Goal: Task Accomplishment & Management: Manage account settings

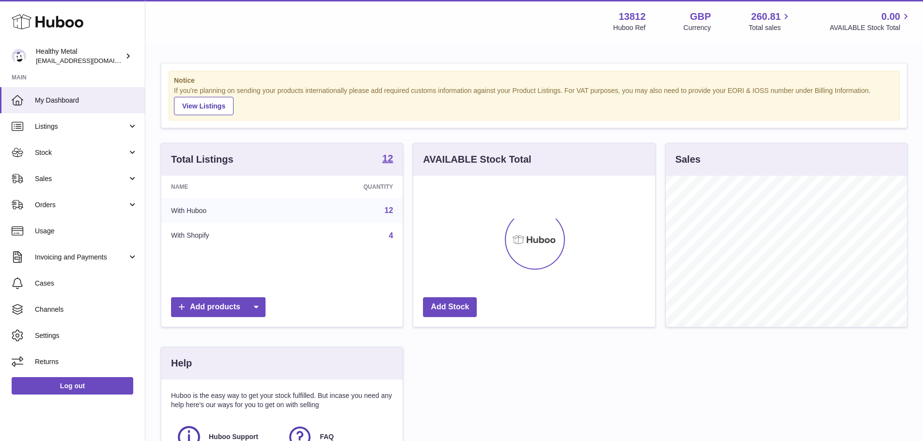
scroll to position [151, 244]
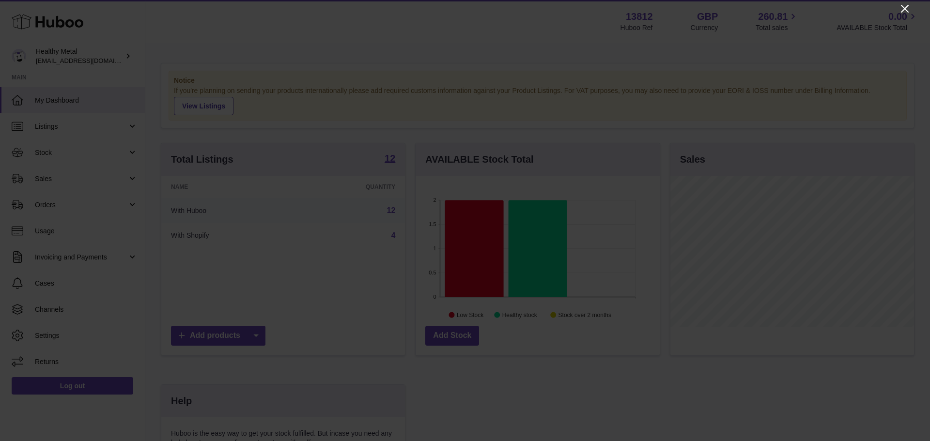
click at [902, 9] on icon "Close" at bounding box center [905, 9] width 12 height 12
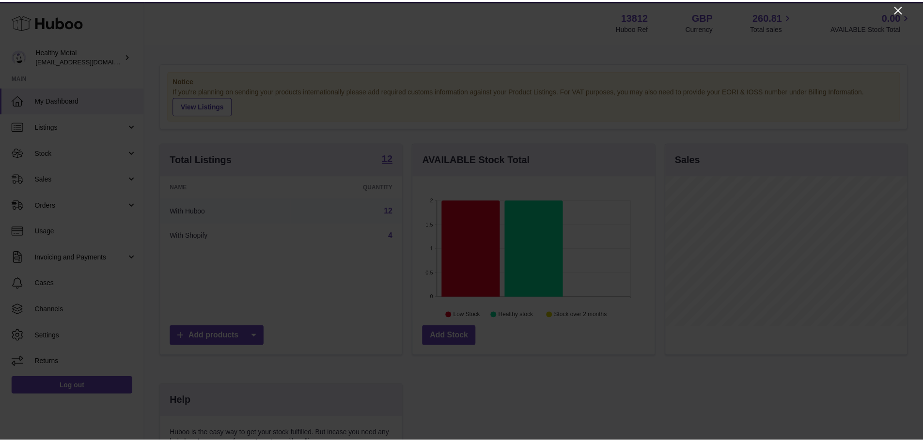
scroll to position [484319, 484229]
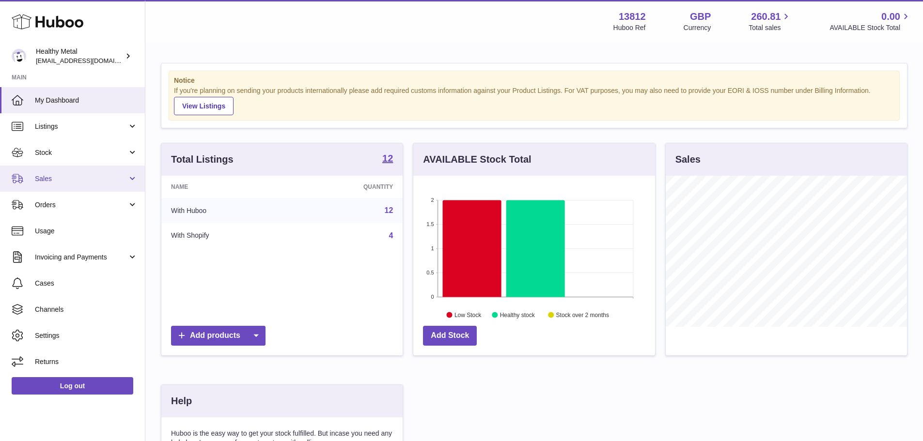
click at [76, 175] on span "Sales" at bounding box center [81, 178] width 93 height 9
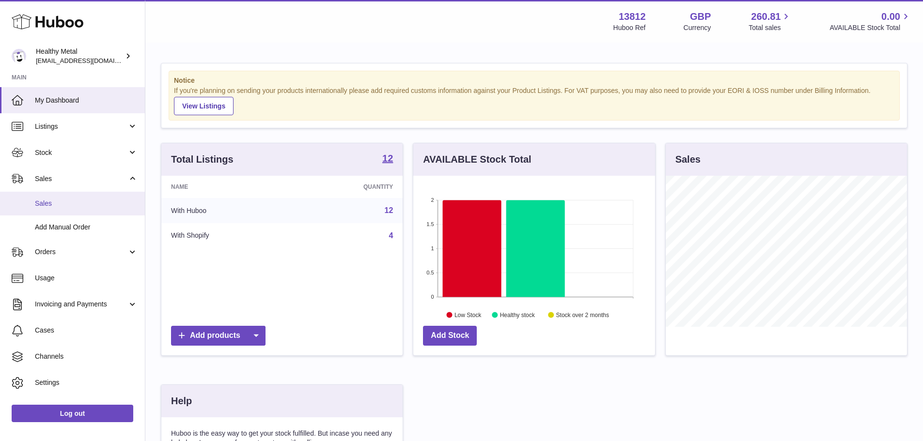
click at [58, 209] on link "Sales" at bounding box center [72, 204] width 145 height 24
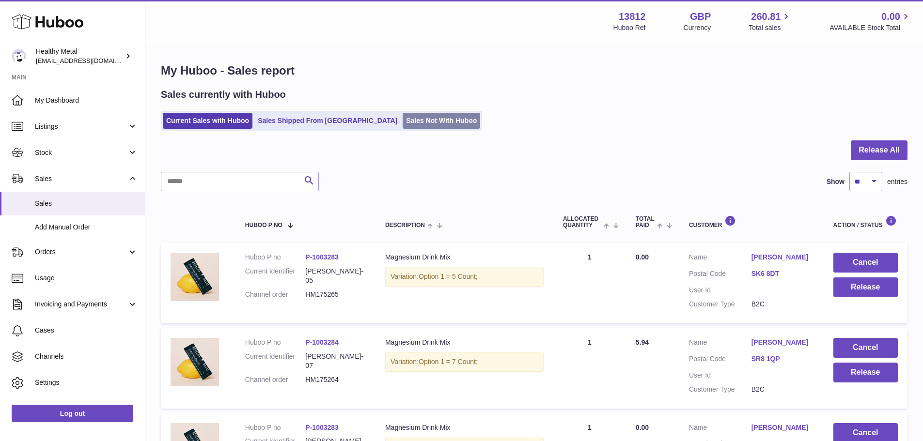
click at [410, 121] on link "Sales Not With Huboo" at bounding box center [442, 121] width 78 height 16
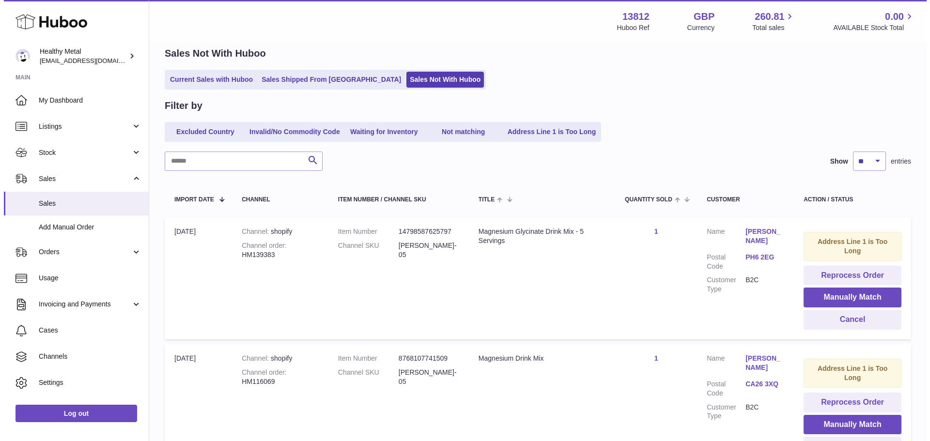
scroll to position [32, 0]
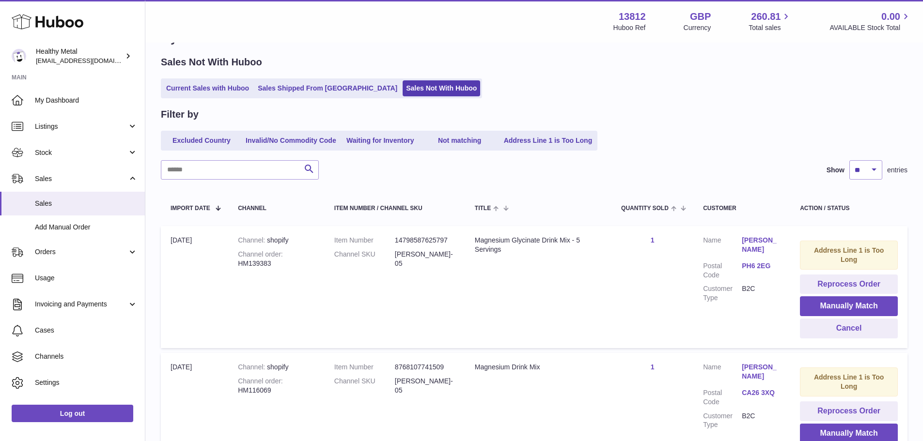
click at [759, 242] on link "Rose Miller" at bounding box center [761, 245] width 39 height 18
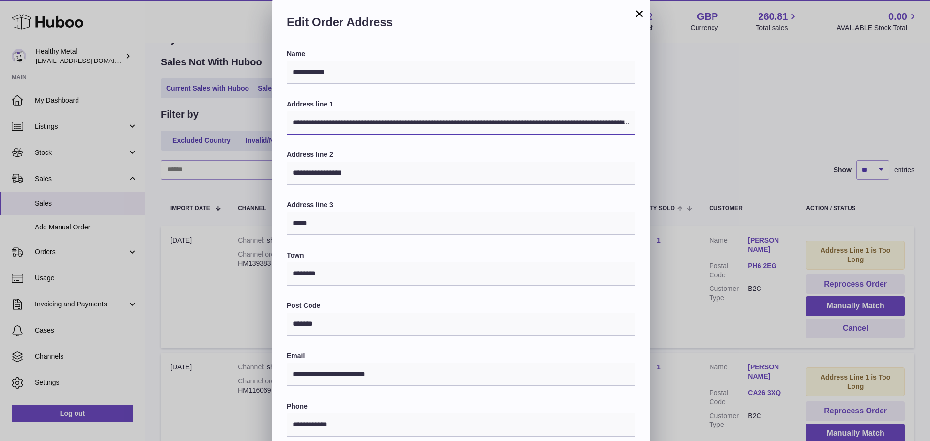
scroll to position [0, 124]
drag, startPoint x: 336, startPoint y: 123, endPoint x: 794, endPoint y: 129, distance: 457.4
click at [794, 129] on div "**********" at bounding box center [465, 290] width 930 height 581
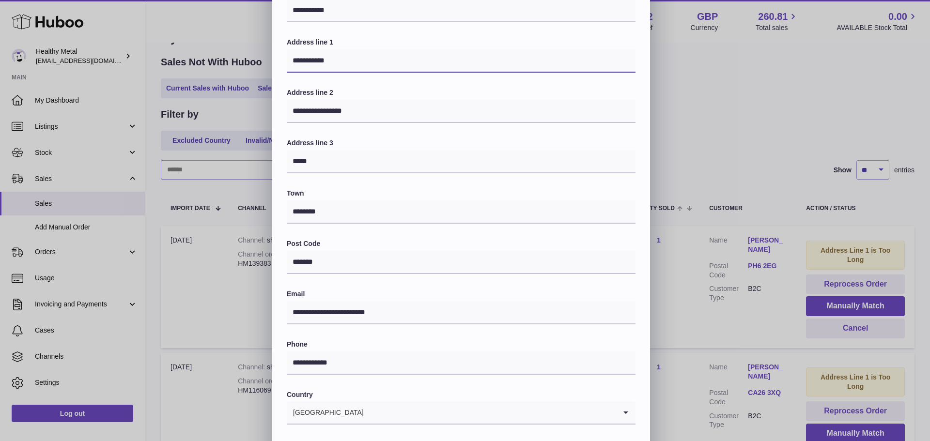
scroll to position [141, 0]
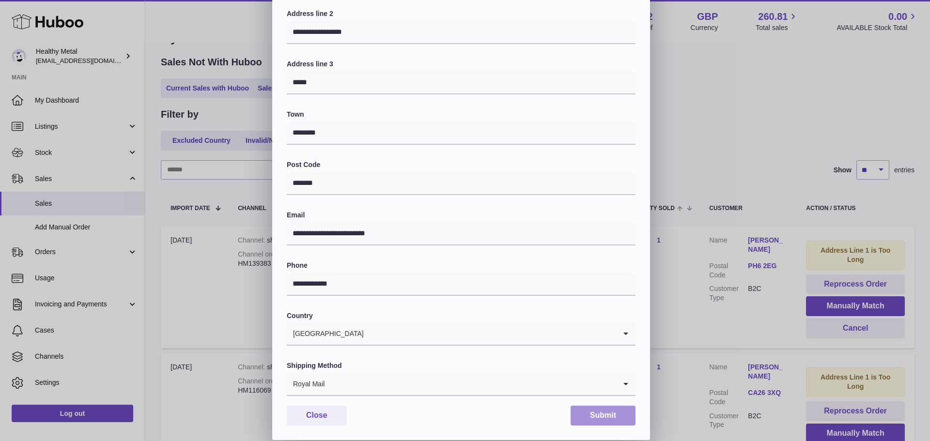
type input "**********"
click at [594, 410] on button "Submit" at bounding box center [603, 416] width 65 height 20
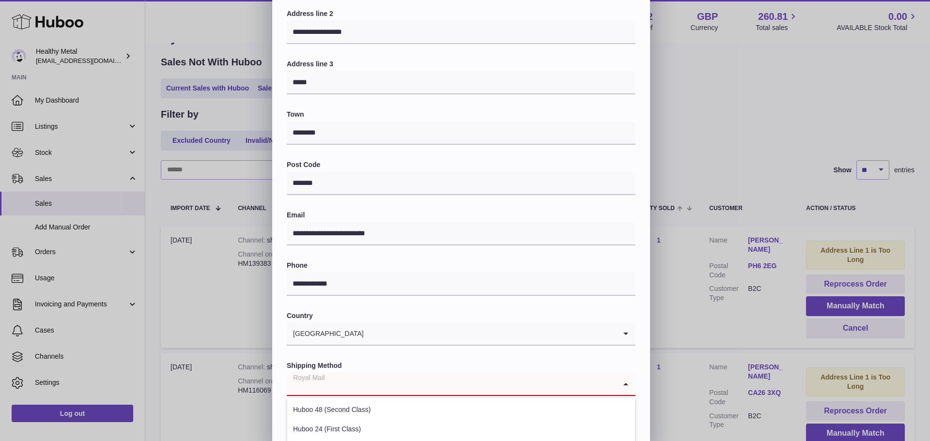
click at [628, 388] on icon "Search for option" at bounding box center [625, 384] width 19 height 22
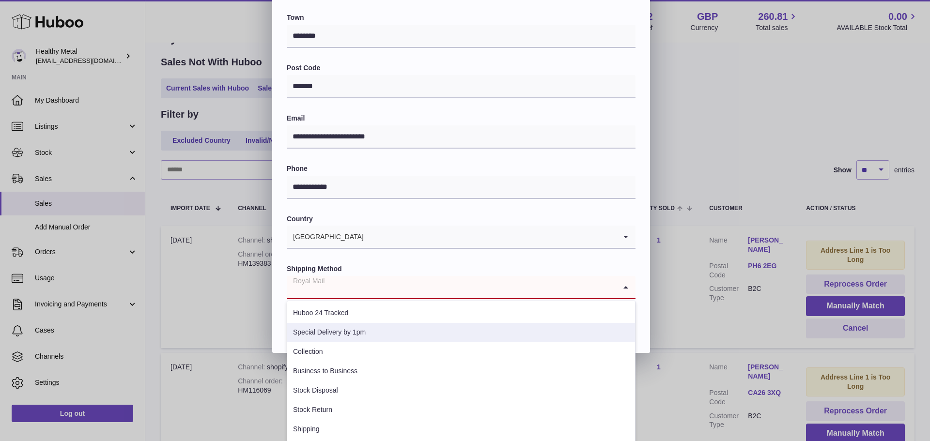
scroll to position [127, 0]
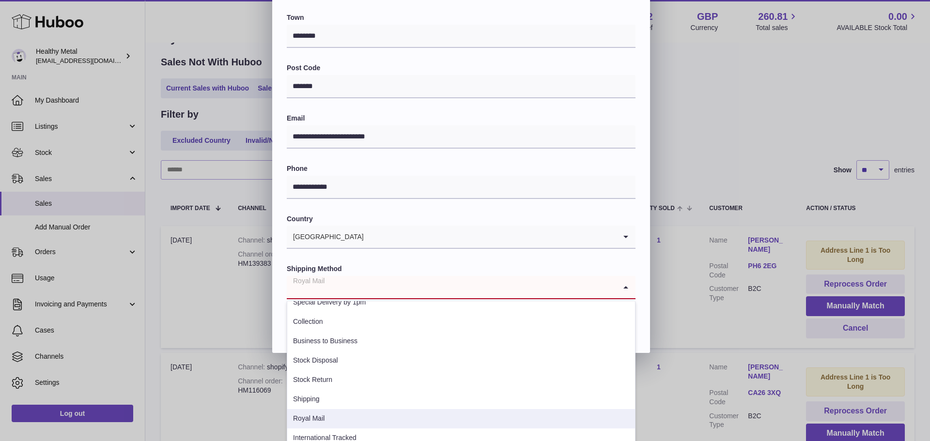
click at [328, 416] on li "Royal Mail" at bounding box center [461, 418] width 348 height 19
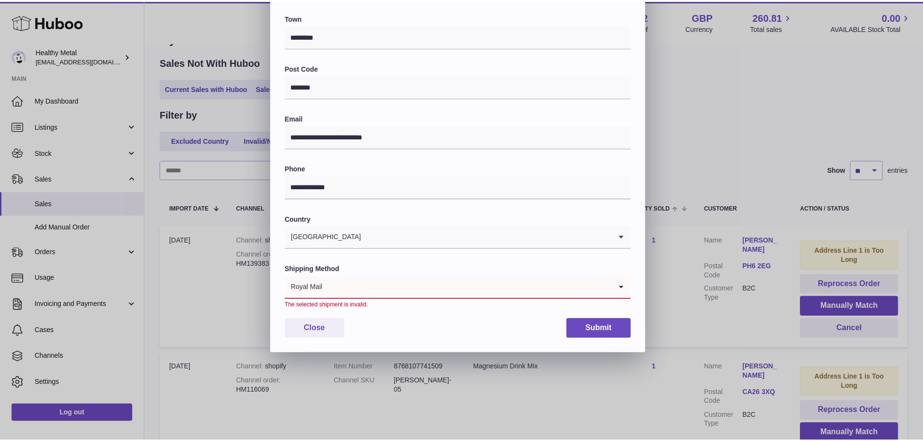
scroll to position [151, 0]
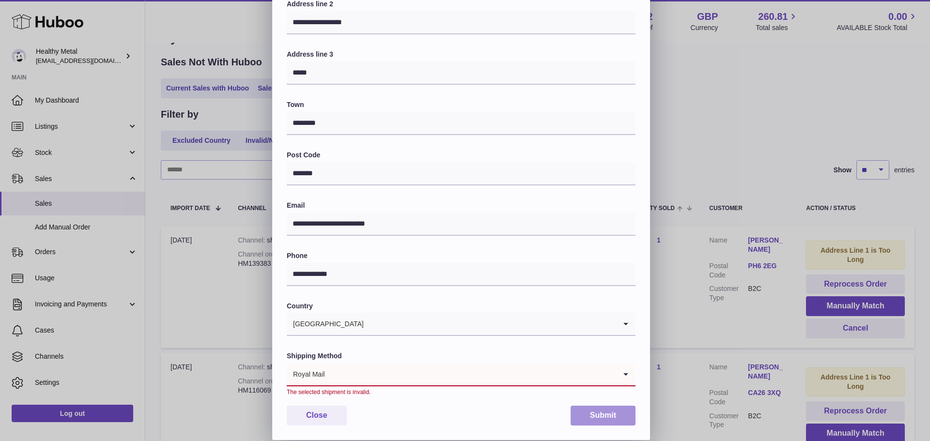
click at [593, 409] on button "Submit" at bounding box center [603, 416] width 65 height 20
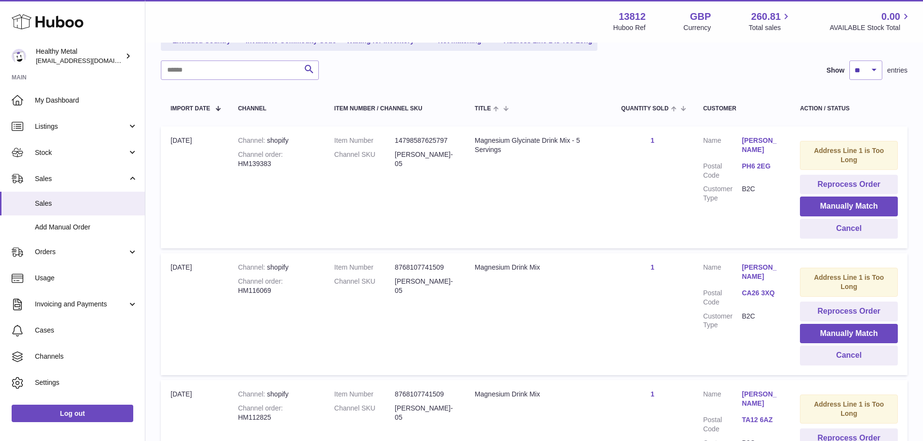
scroll to position [129, 0]
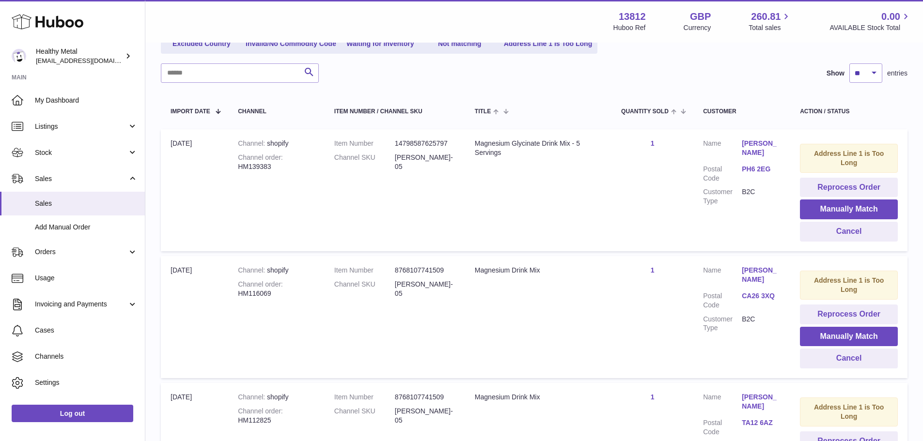
click at [766, 143] on link "Rose Miller" at bounding box center [761, 148] width 39 height 18
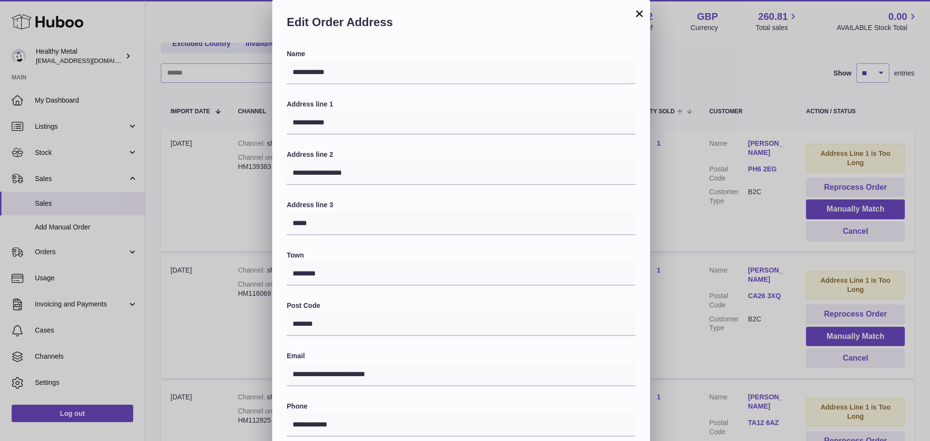
click at [640, 13] on button "×" at bounding box center [640, 14] width 12 height 12
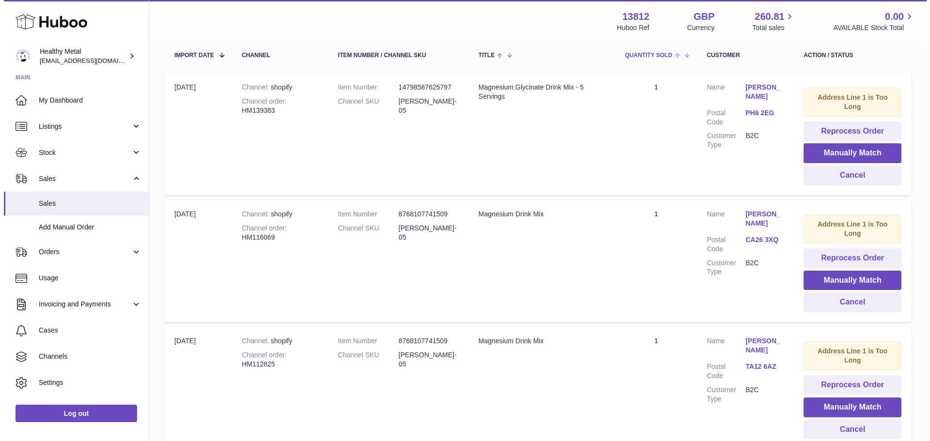
scroll to position [275, 0]
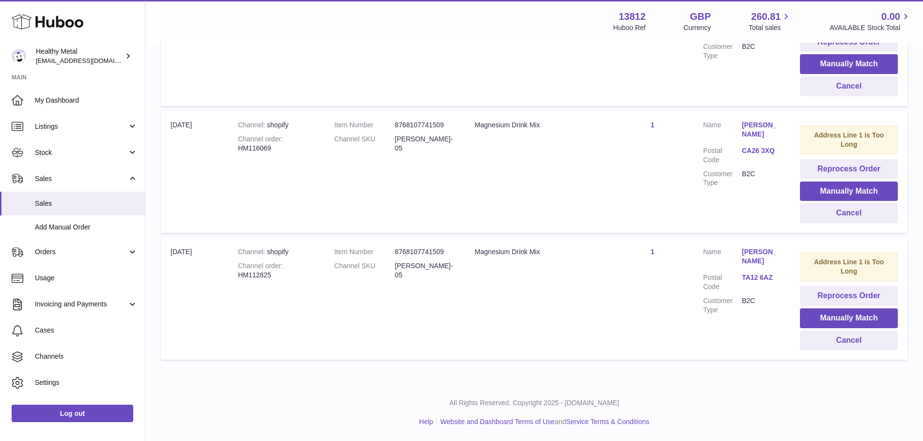
click at [761, 151] on link "CA26 3XQ" at bounding box center [761, 150] width 39 height 9
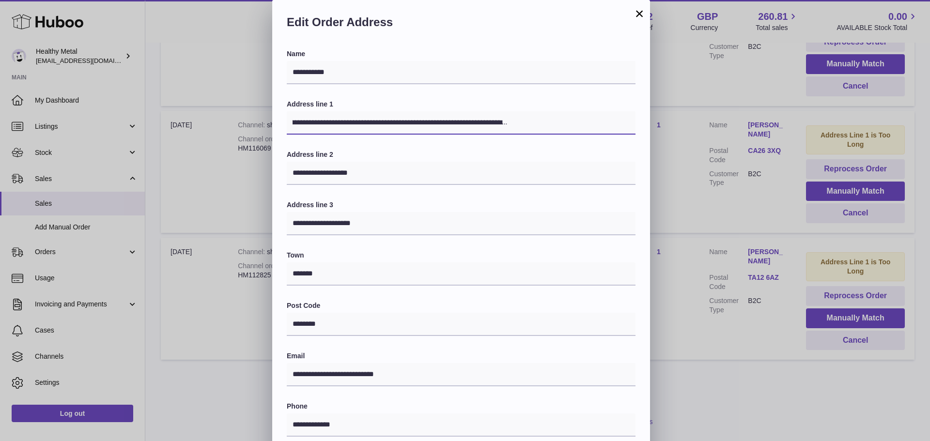
scroll to position [0, 250]
drag, startPoint x: 339, startPoint y: 125, endPoint x: 692, endPoint y: 130, distance: 353.7
click at [691, 130] on div "**********" at bounding box center [465, 290] width 930 height 581
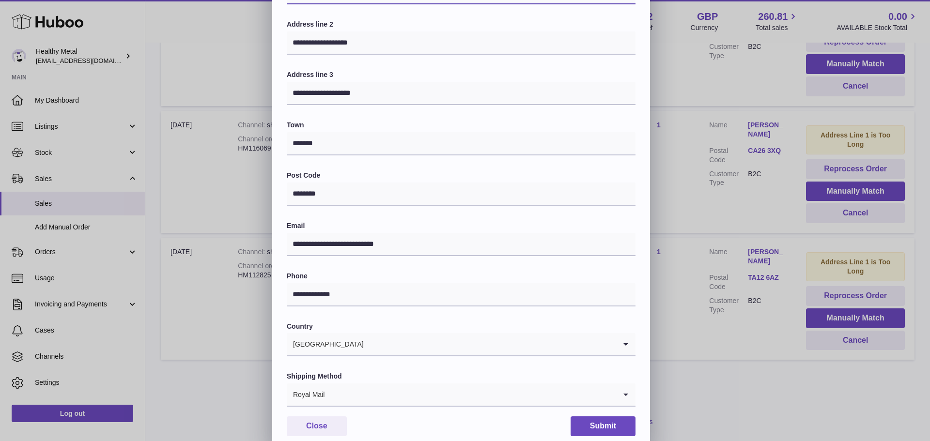
scroll to position [141, 0]
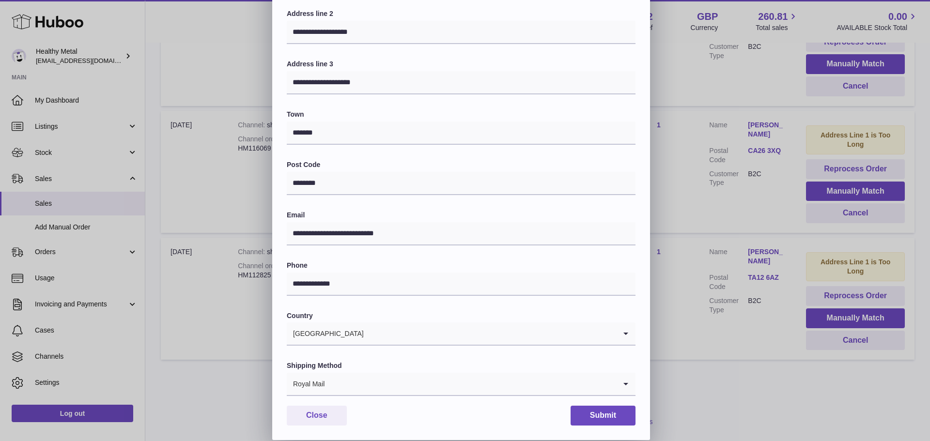
type input "**********"
click at [507, 392] on input "Search for option" at bounding box center [470, 384] width 291 height 22
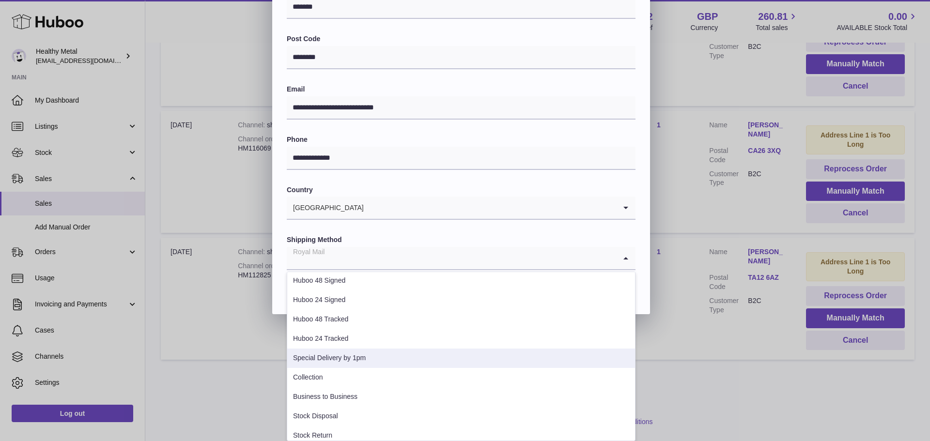
scroll to position [127, 0]
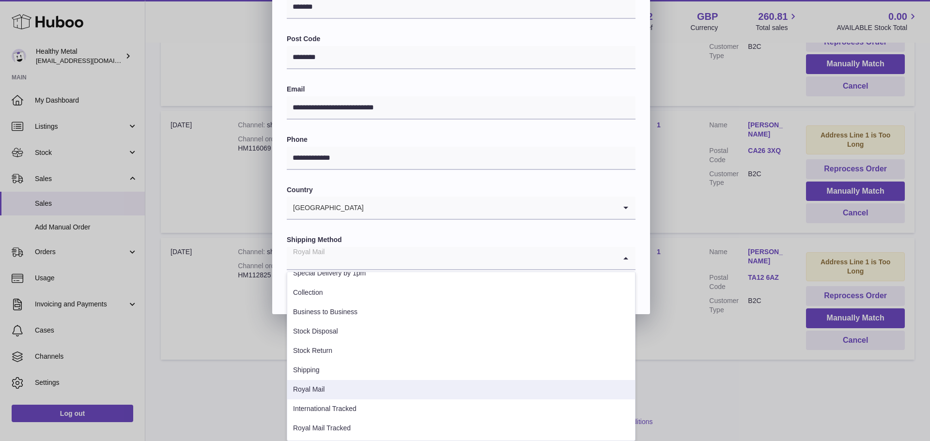
click at [314, 389] on li "Royal Mail" at bounding box center [461, 389] width 348 height 19
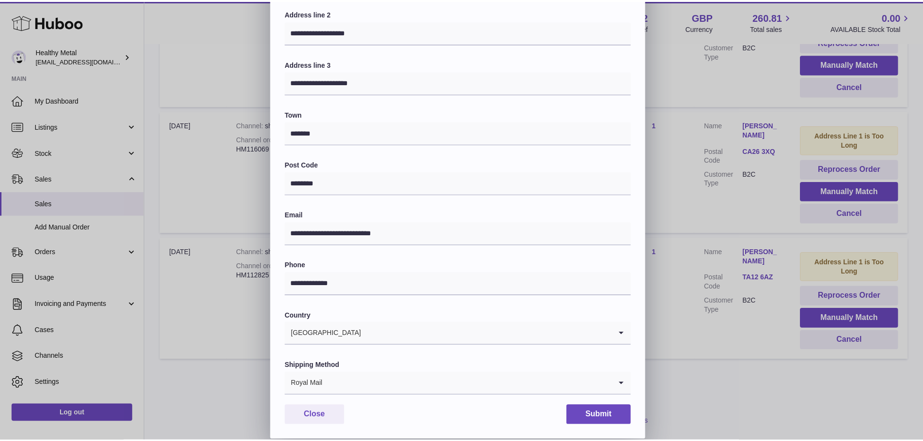
scroll to position [141, 0]
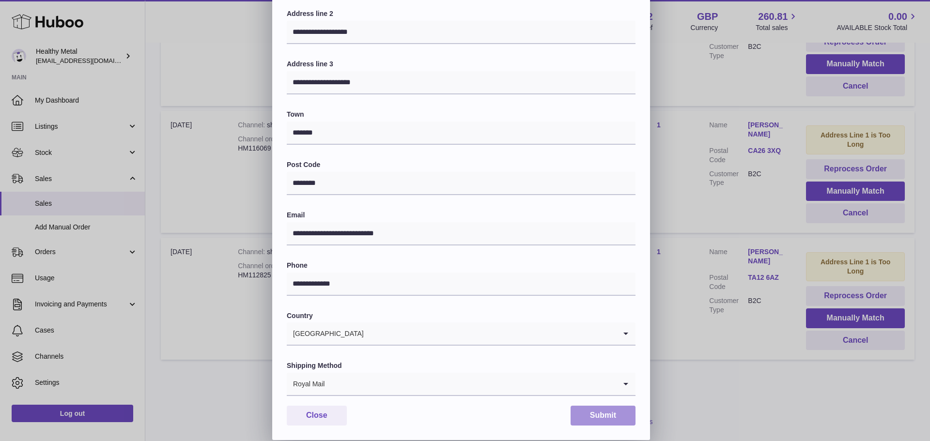
click at [608, 412] on button "Submit" at bounding box center [603, 416] width 65 height 20
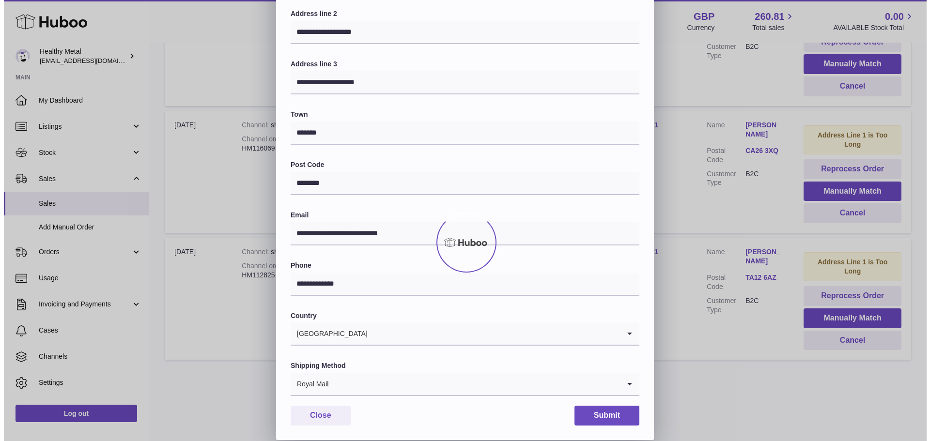
scroll to position [0, 0]
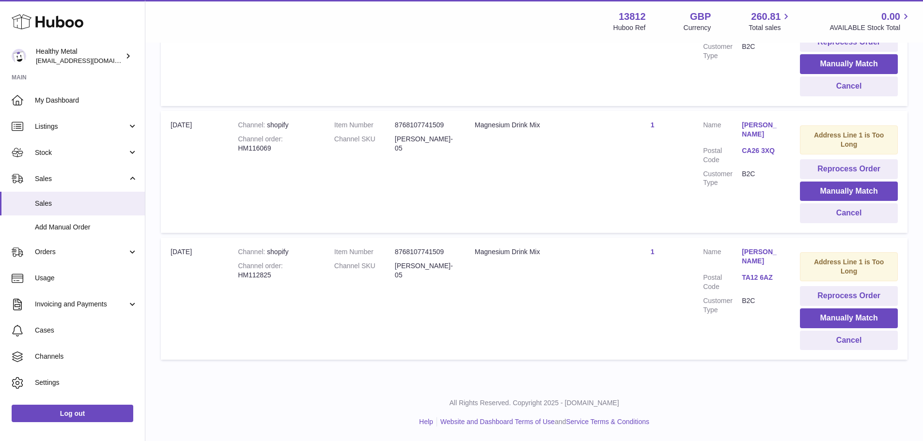
click at [757, 260] on link "Vanessa Dunnett" at bounding box center [761, 257] width 39 height 18
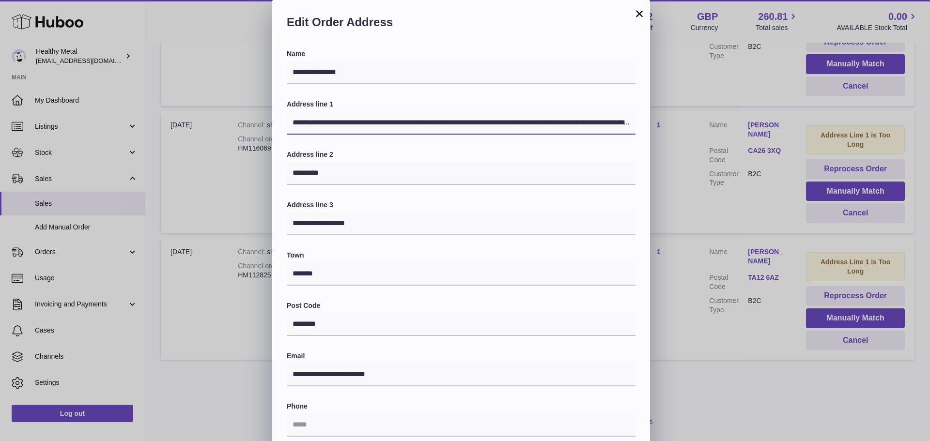
click at [440, 124] on input "**********" at bounding box center [461, 122] width 349 height 23
click at [641, 15] on button "×" at bounding box center [640, 14] width 12 height 12
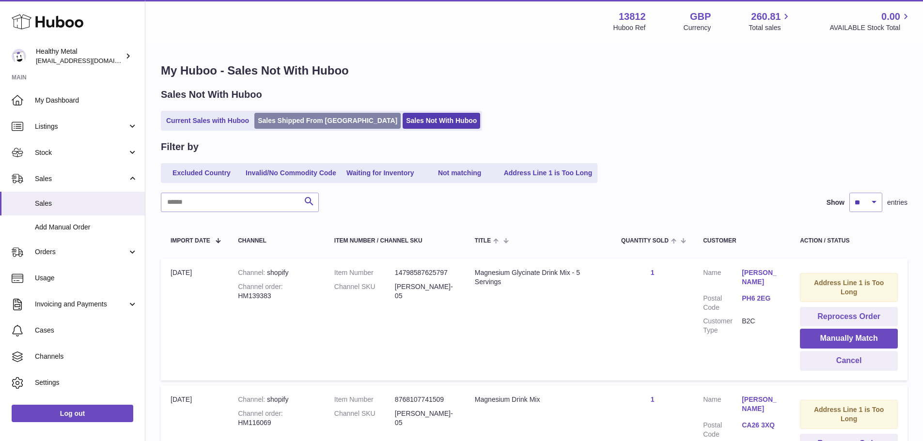
click at [295, 122] on link "Sales Shipped From [GEOGRAPHIC_DATA]" at bounding box center [327, 121] width 146 height 16
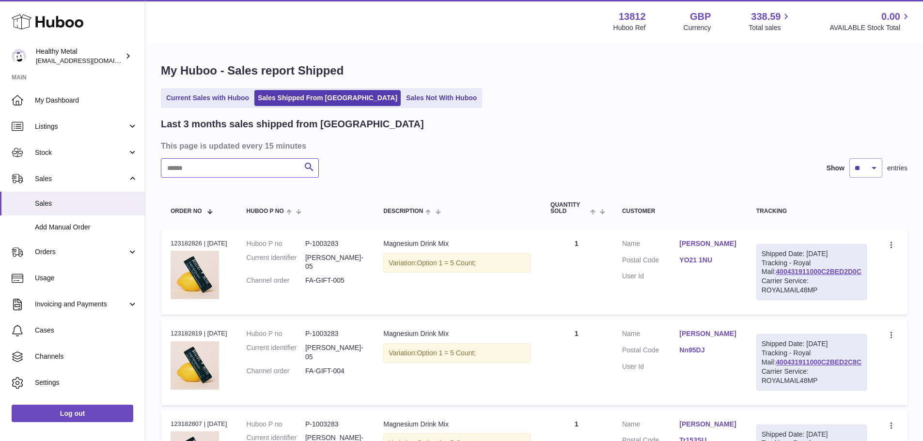
click at [225, 172] on input "text" at bounding box center [240, 167] width 158 height 19
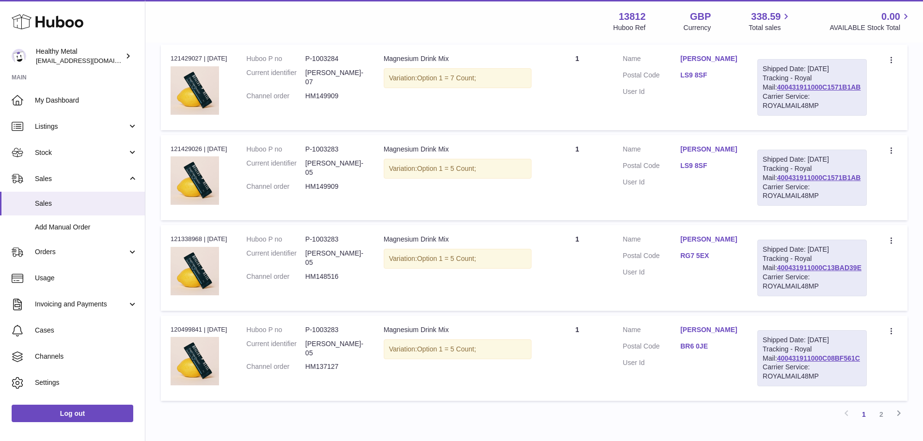
scroll to position [872, 0]
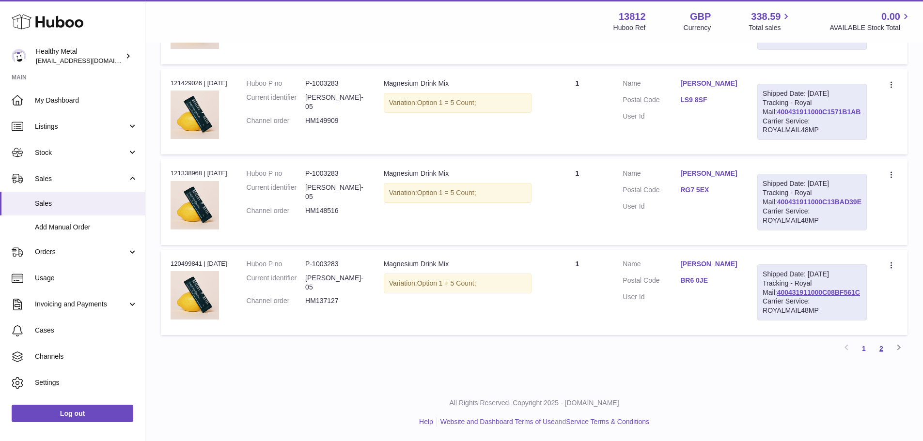
click at [884, 358] on link "2" at bounding box center [881, 348] width 17 height 17
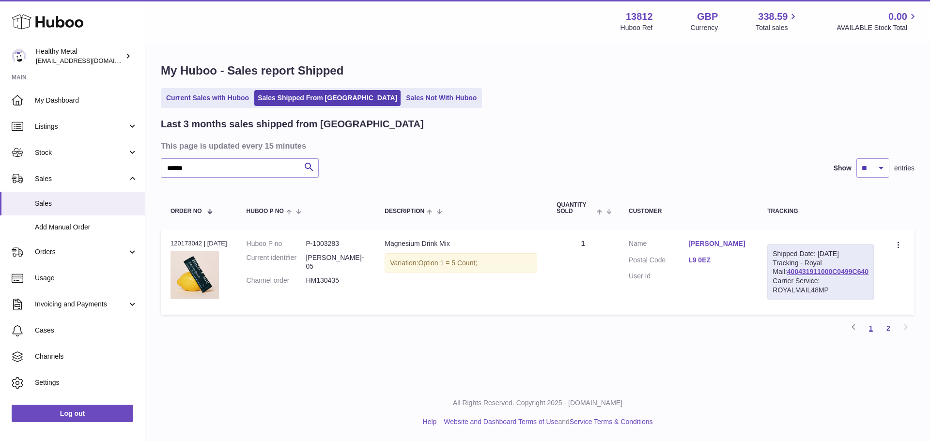
click at [870, 330] on link "1" at bounding box center [870, 328] width 17 height 17
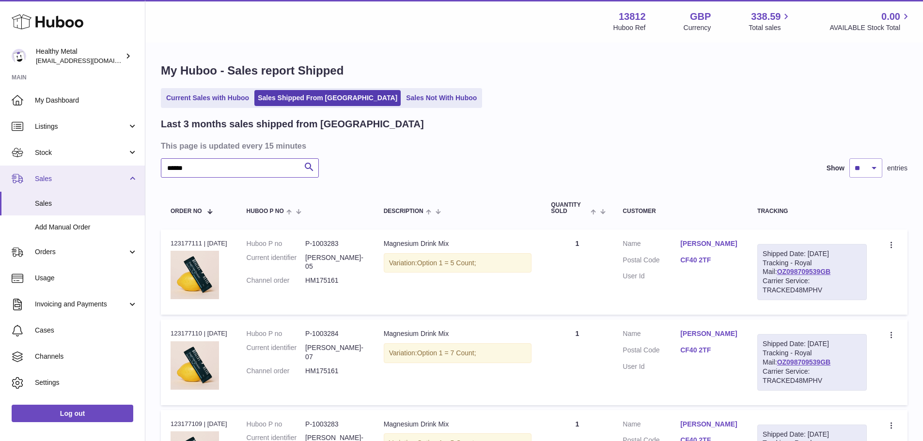
drag, startPoint x: 201, startPoint y: 168, endPoint x: 138, endPoint y: 169, distance: 63.0
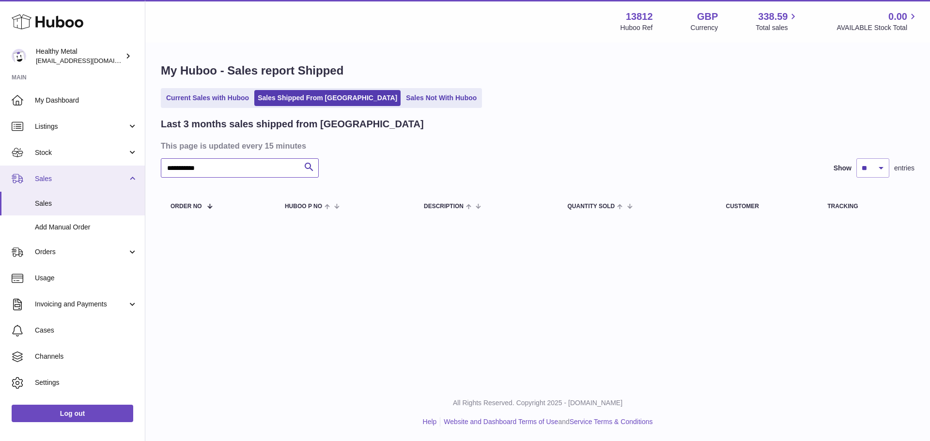
drag, startPoint x: 227, startPoint y: 170, endPoint x: 127, endPoint y: 178, distance: 100.2
click at [130, 177] on div "**********" at bounding box center [465, 220] width 930 height 441
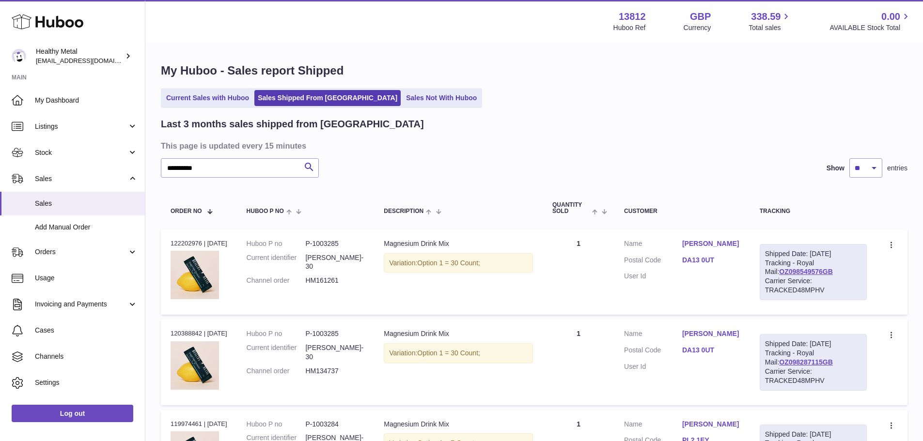
click at [327, 279] on dd "HM161261" at bounding box center [334, 280] width 59 height 9
copy dd "HM161261"
drag, startPoint x: 206, startPoint y: 169, endPoint x: 4, endPoint y: 181, distance: 202.4
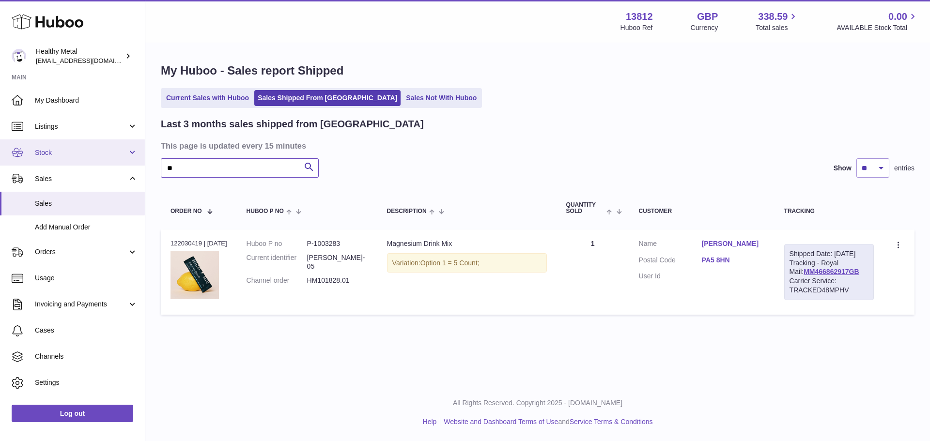
type input "*"
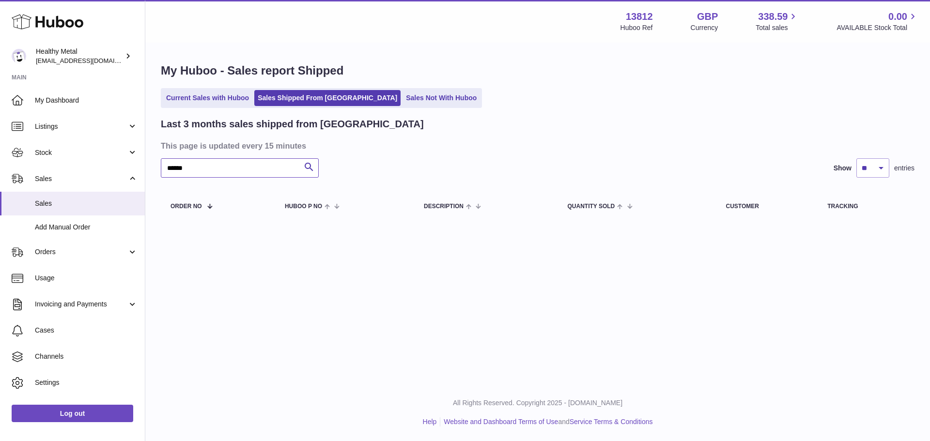
type input "******"
